Goal: Transaction & Acquisition: Purchase product/service

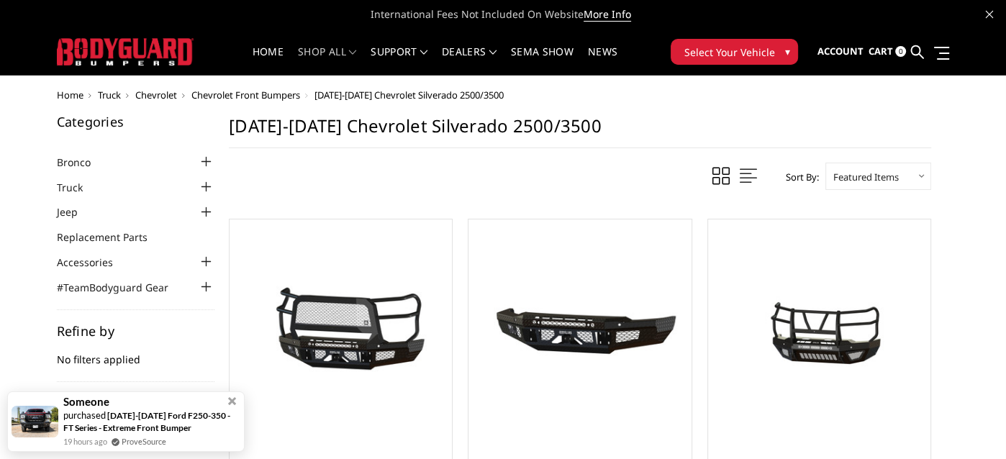
scroll to position [144, 0]
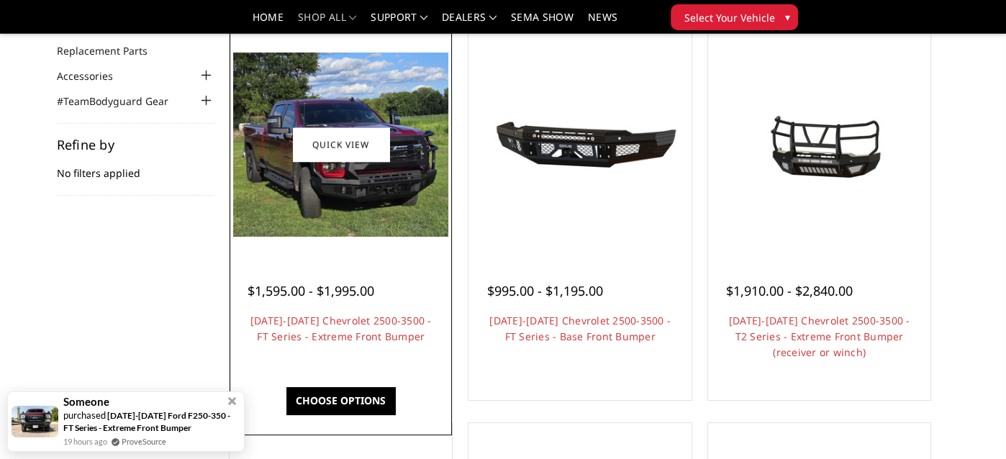
click at [346, 201] on img at bounding box center [340, 145] width 215 height 184
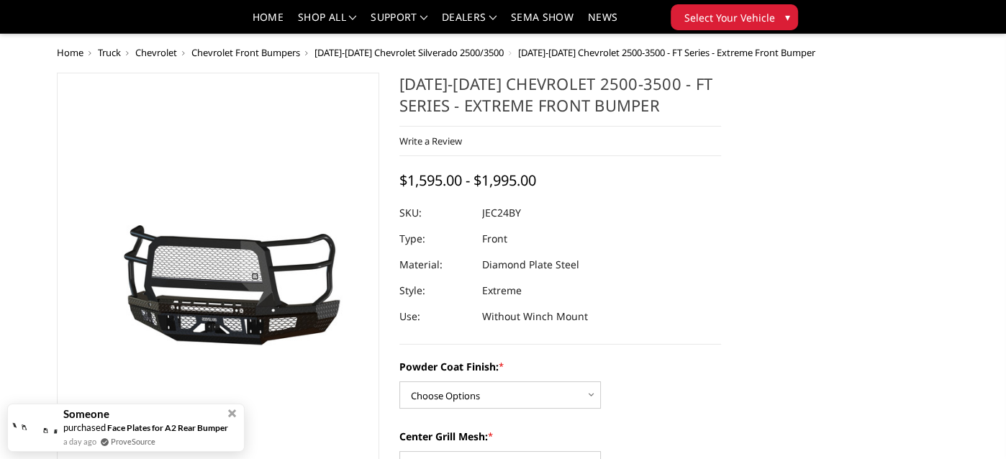
scroll to position [144, 0]
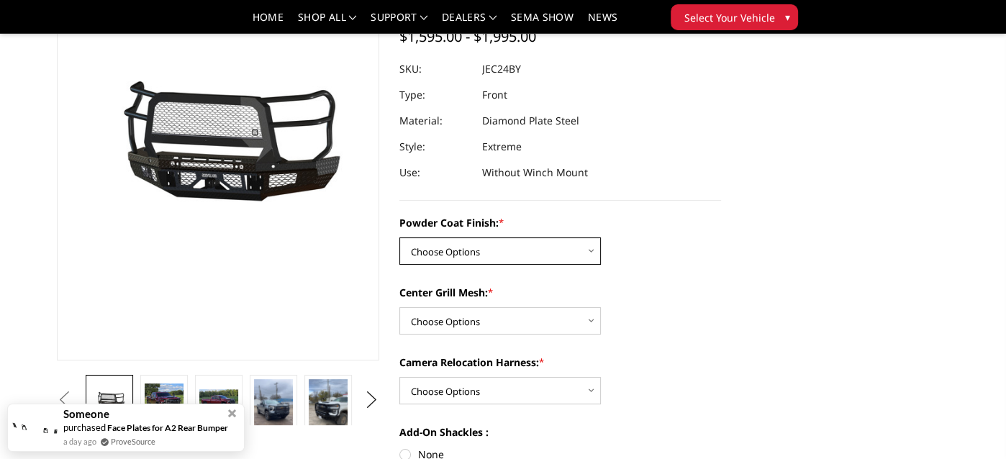
click at [429, 260] on select "Choose Options Bare Metal Gloss Black Powder Coat Textured Black Powder Coat" at bounding box center [499, 250] width 201 height 27
select select "3279"
click at [399, 237] on select "Choose Options Bare Metal Gloss Black Powder Coat Textured Black Powder Coat" at bounding box center [499, 250] width 201 height 27
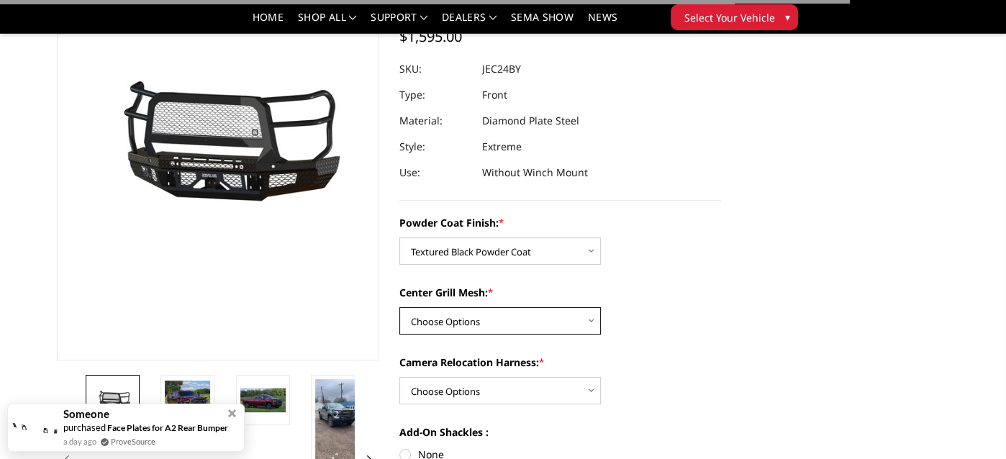
click at [461, 317] on select "Choose Options WITH Expanded Metal in Center Grill WITHOUT Expanded Metal in Ce…" at bounding box center [499, 320] width 201 height 27
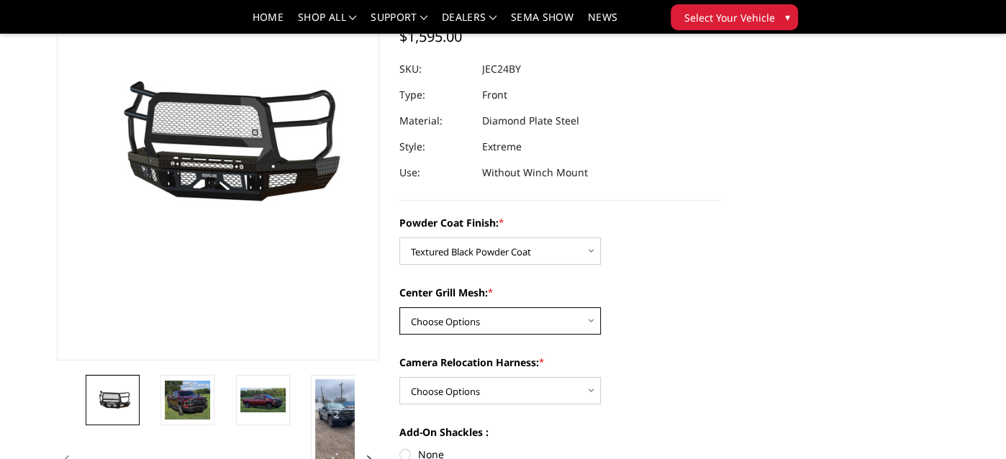
select select "3280"
click at [399, 307] on select "Choose Options WITH Expanded Metal in Center Grill WITHOUT Expanded Metal in Ce…" at bounding box center [499, 320] width 201 height 27
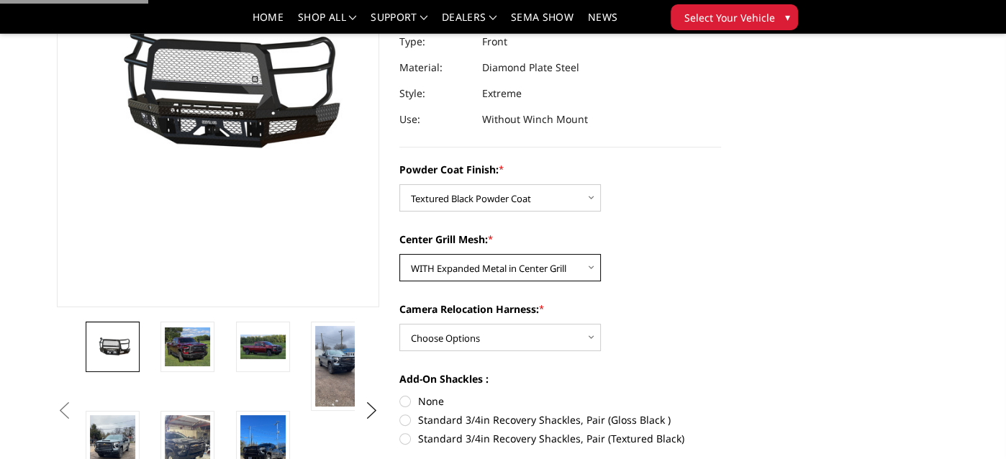
scroll to position [288, 0]
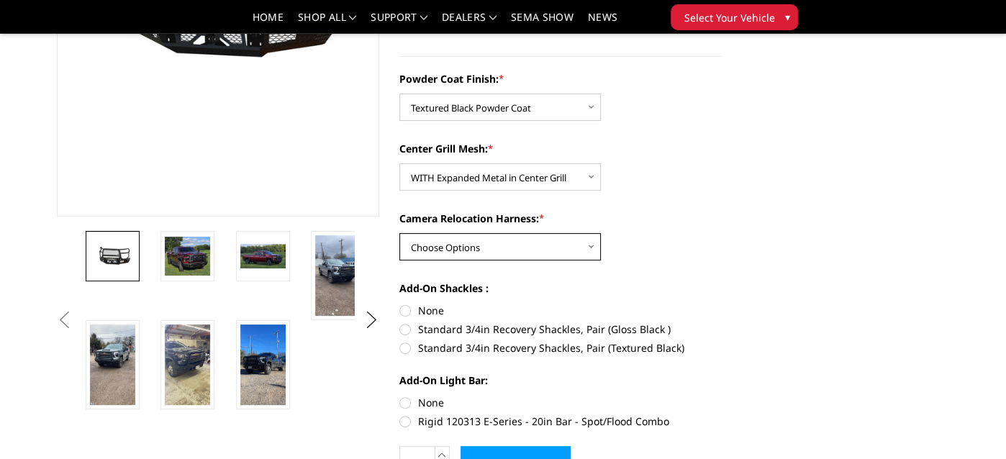
click at [540, 249] on select "Choose Options WITH Camera Relocation Harness WITHOUT Camera Relocation Harness" at bounding box center [499, 246] width 201 height 27
select select "3282"
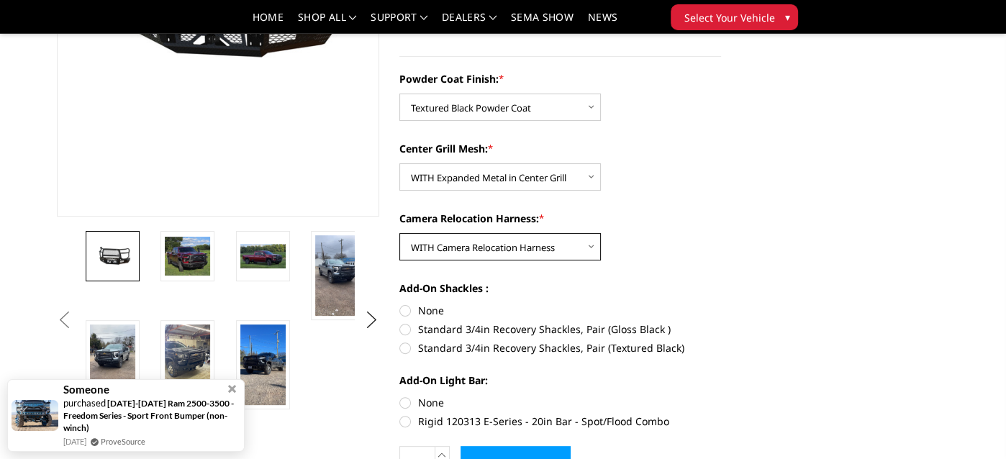
click at [399, 233] on select "Choose Options WITH Camera Relocation Harness WITHOUT Camera Relocation Harness" at bounding box center [499, 246] width 201 height 27
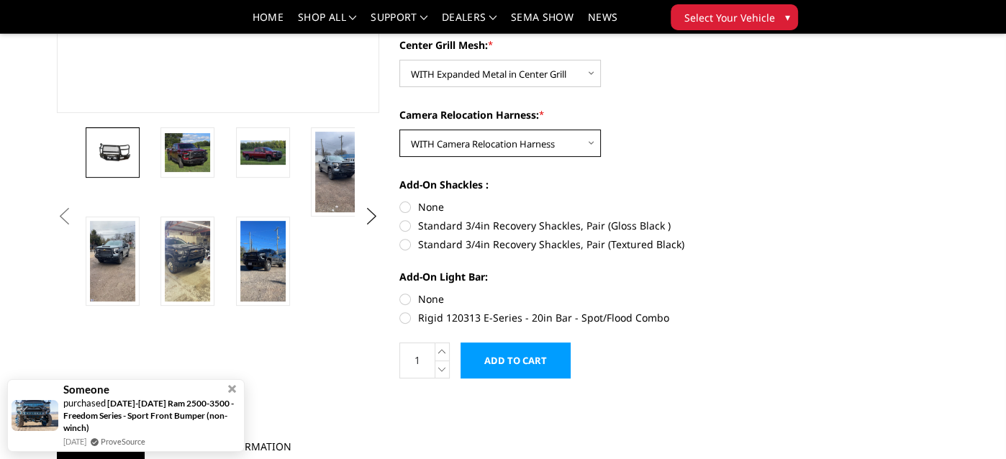
scroll to position [432, 0]
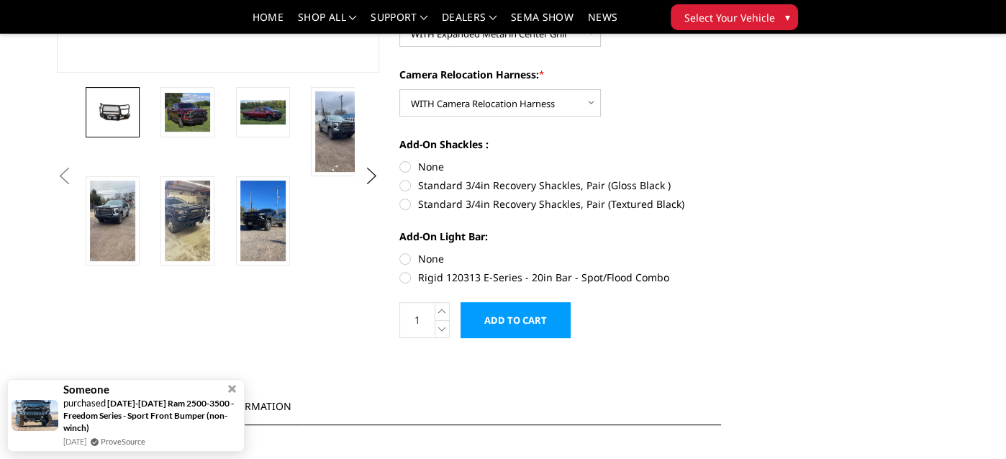
click at [473, 188] on label "Standard 3/4in Recovery Shackles, Pair (Gloss Black )" at bounding box center [560, 185] width 322 height 15
click at [721, 160] on input "Standard 3/4in Recovery Shackles, Pair (Gloss Black )" at bounding box center [721, 159] width 1 height 1
radio input "true"
click at [191, 243] on img at bounding box center [187, 221] width 45 height 81
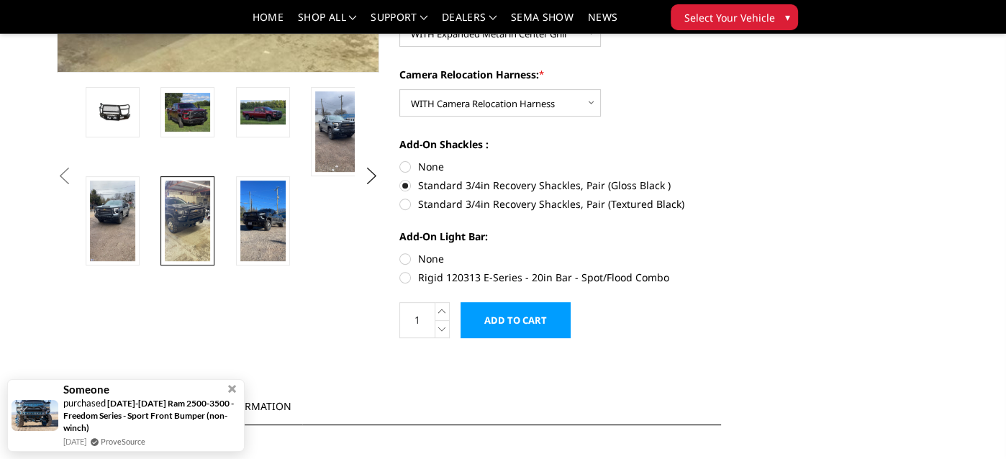
scroll to position [144, 0]
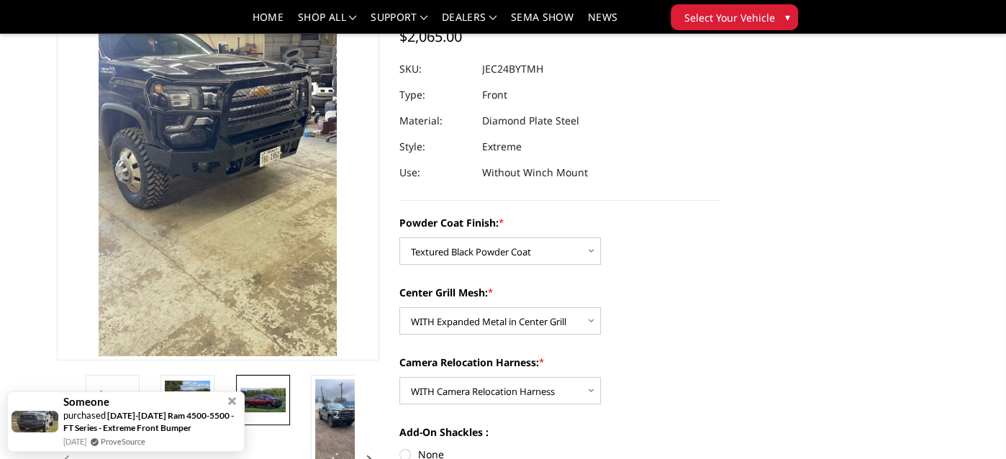
click at [273, 390] on img at bounding box center [262, 400] width 45 height 24
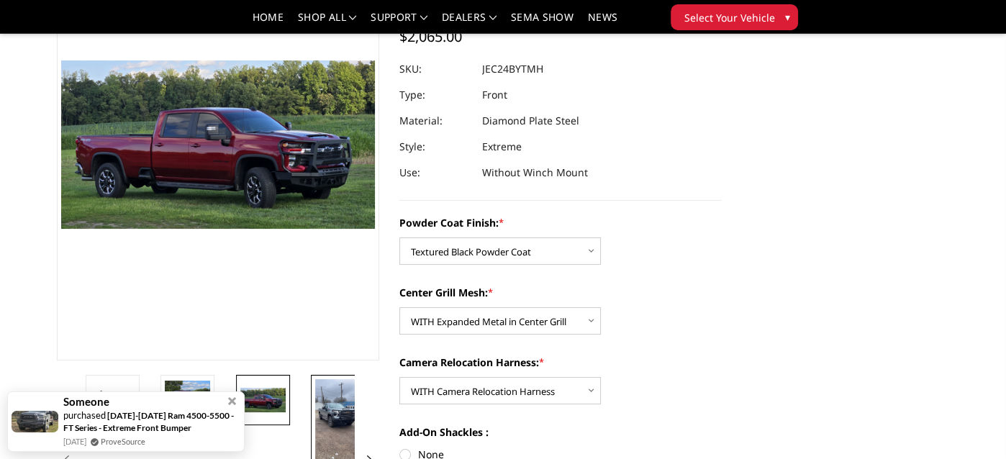
click at [315, 418] on img at bounding box center [337, 419] width 45 height 81
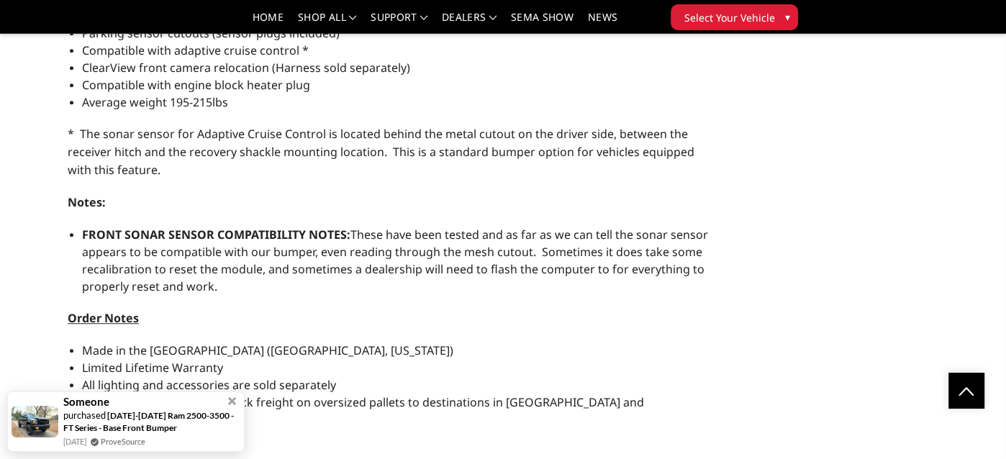
scroll to position [1167, 0]
